Goal: Task Accomplishment & Management: Complete application form

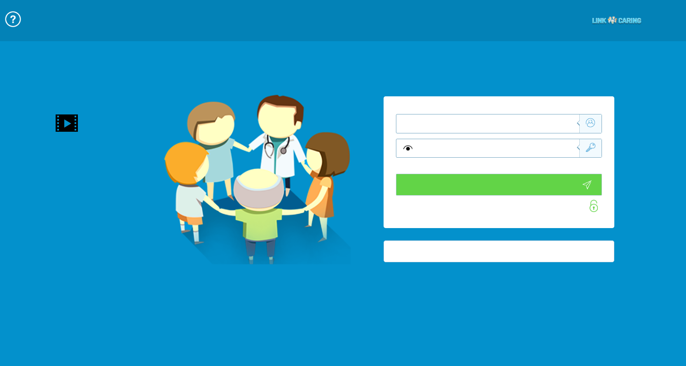
type input "התחבר עכשיו"
type input "עדיין לא? צור חשבון!"
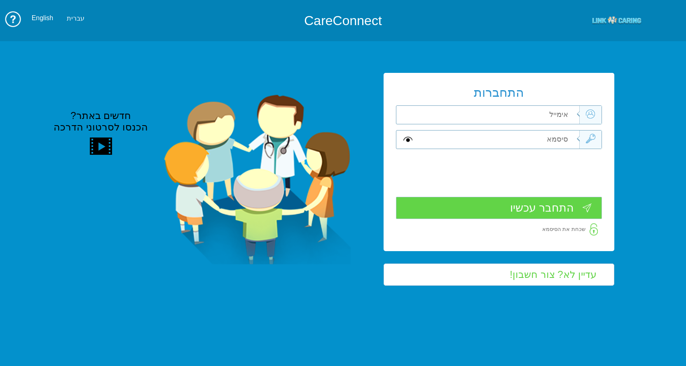
click at [547, 114] on input "text" at bounding box center [498, 115] width 162 height 18
type input "ד"
type input "smadar.mozes@pbsh.health.gov.il"
click at [540, 135] on input "text" at bounding box center [498, 140] width 162 height 18
type input "S"
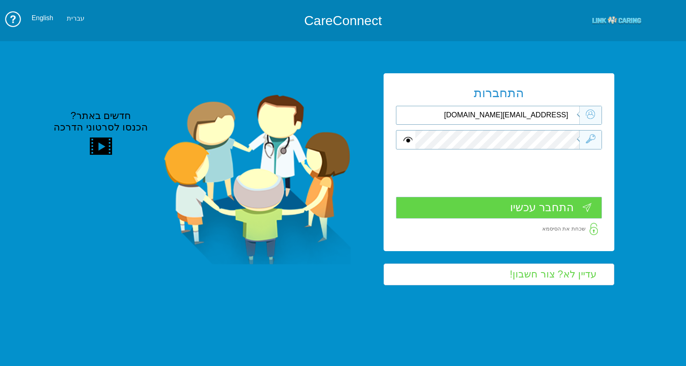
click at [535, 206] on input "התחבר עכשיו" at bounding box center [499, 208] width 206 height 22
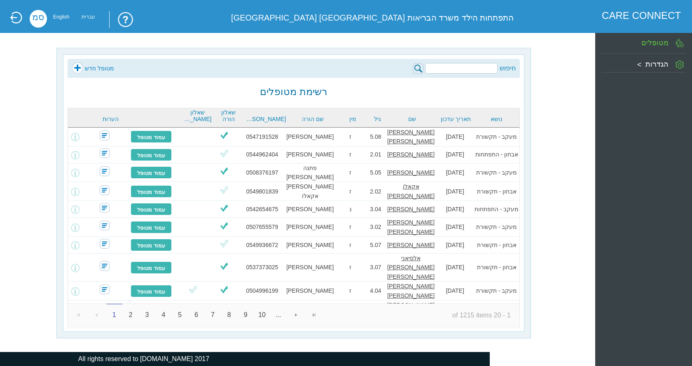
click at [89, 66] on link "מטופל חדש" at bounding box center [93, 68] width 42 height 12
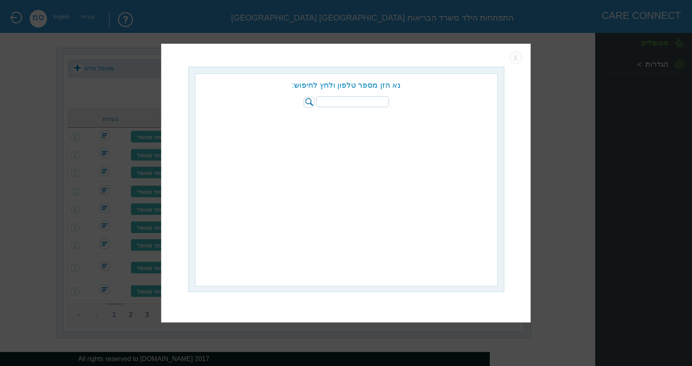
paste input "054-2291992"
type input "054-2291992"
click at [308, 102] on img at bounding box center [309, 102] width 11 height 11
click at [423, 119] on input "radio" at bounding box center [423, 119] width 8 height 8
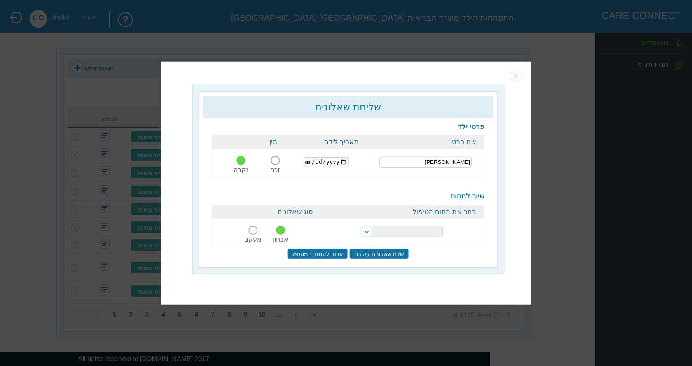
click at [420, 157] on td "[PERSON_NAME]" at bounding box center [425, 162] width 117 height 26
click at [420, 160] on input "[PERSON_NAME]" at bounding box center [426, 162] width 92 height 11
type input "2022-09-28"
click at [397, 231] on select "הפרעות קשב וריכוז התפתחות הילד התפתחות ותקשורת" at bounding box center [402, 232] width 81 height 10
select select "20"
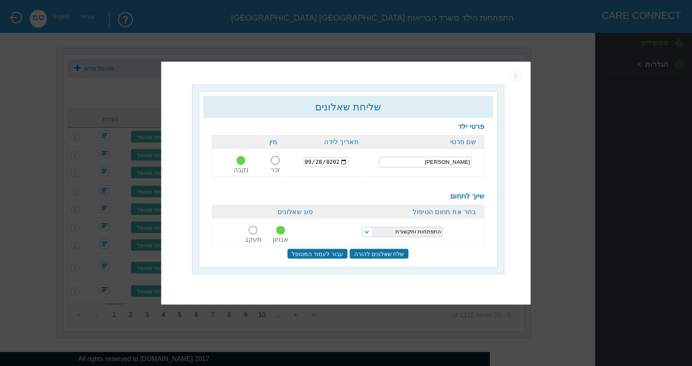
click at [362, 227] on select "הפרעות קשב וריכוז התפתחות הילד התפתחות ותקשורת" at bounding box center [402, 232] width 81 height 10
click at [249, 230] on span at bounding box center [253, 230] width 9 height 9
click at [249, 235] on input "מעקב" at bounding box center [254, 235] width 20 height 0
click at [384, 254] on input "שלח שאלונים להורה" at bounding box center [379, 254] width 59 height 10
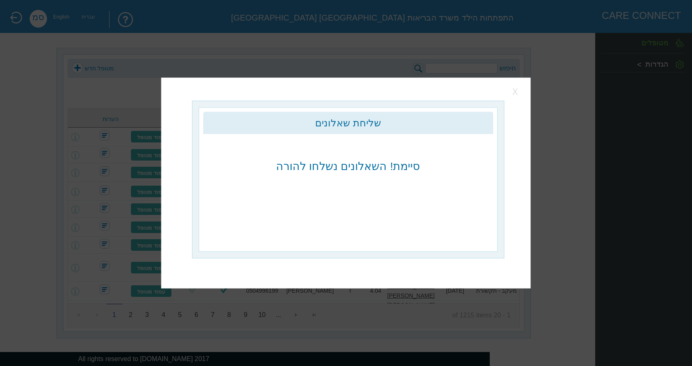
click at [519, 93] on button "button" at bounding box center [516, 92] width 12 height 12
